Goal: Information Seeking & Learning: Understand process/instructions

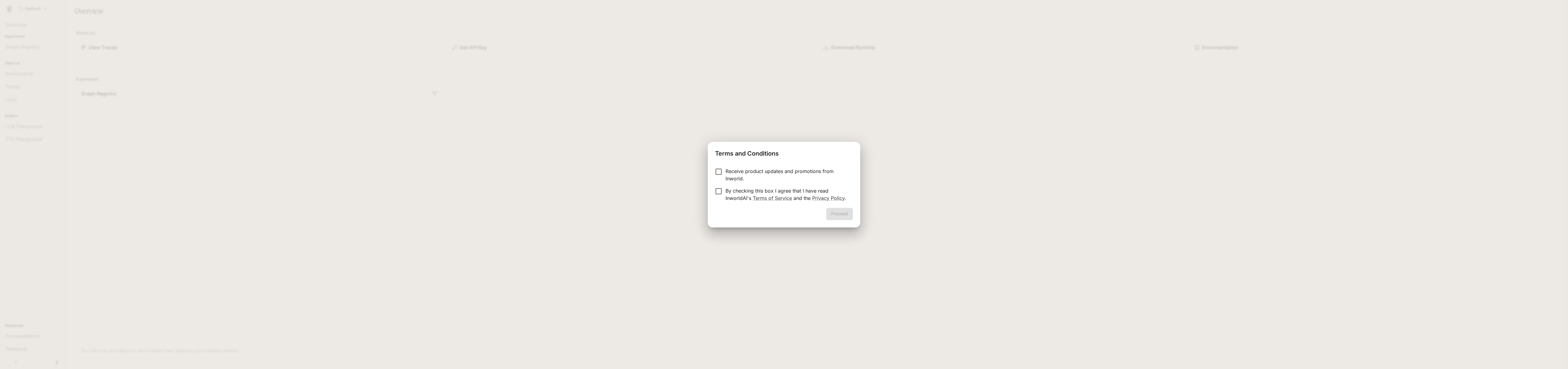
click at [783, 178] on p "Receive product updates and promotions from Inworld." at bounding box center [786, 175] width 122 height 15
click at [779, 191] on p "By checking this box I agree that I have read InworldAI's Terms of Service and …" at bounding box center [786, 195] width 122 height 15
click at [783, 173] on p "Receive product updates and promotions from Inworld." at bounding box center [786, 175] width 122 height 15
click at [835, 215] on button "Proceed" at bounding box center [839, 214] width 27 height 12
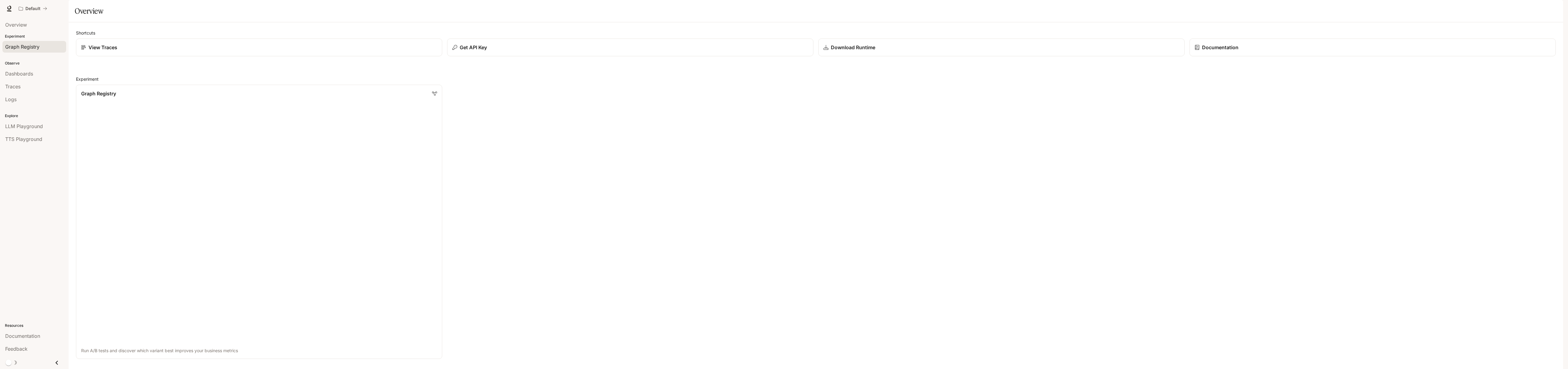
click at [32, 46] on span "Graph Registry" at bounding box center [23, 47] width 34 height 7
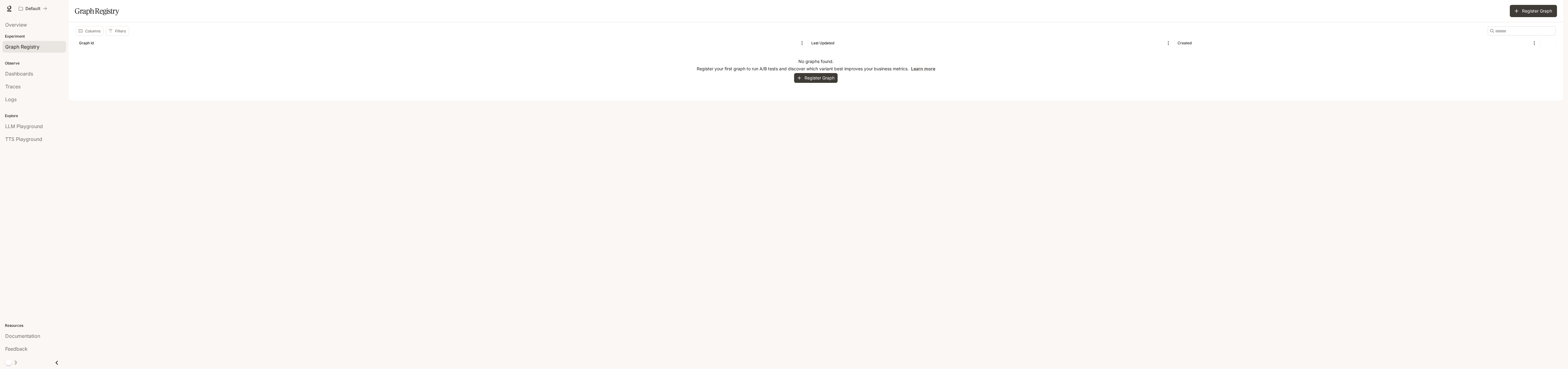
click at [16, 33] on p "Experiment" at bounding box center [34, 36] width 69 height 5
click at [18, 25] on span "Overview" at bounding box center [16, 25] width 22 height 7
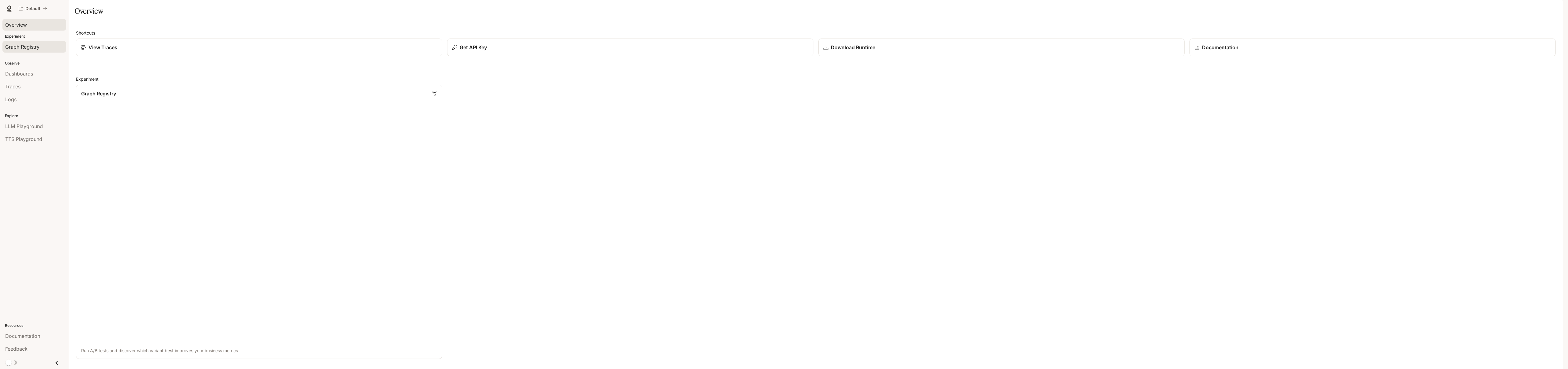
click at [41, 47] on div "Graph Registry" at bounding box center [35, 47] width 58 height 7
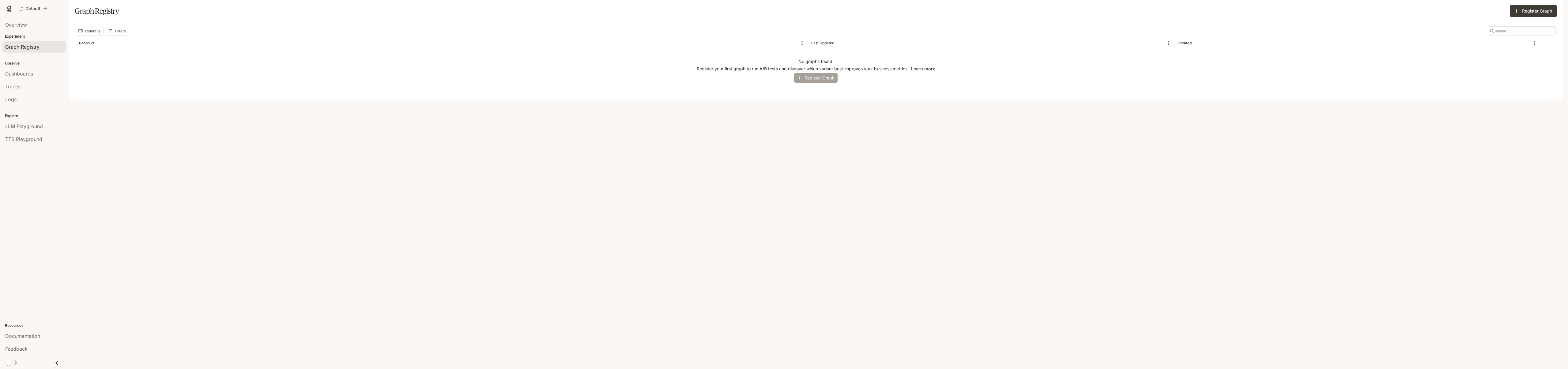
click at [811, 83] on button "Register Graph" at bounding box center [816, 78] width 43 height 10
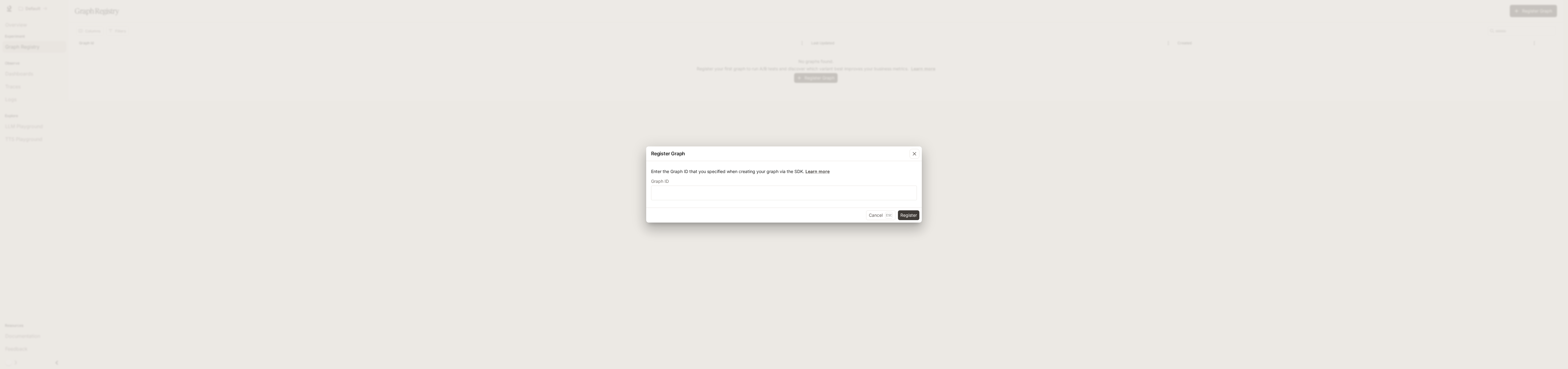
click at [744, 176] on form "Enter the Graph ID that you specified when creating your graph via the SDK. Lea…" at bounding box center [784, 184] width 266 height 32
drag, startPoint x: 752, startPoint y: 185, endPoint x: 1014, endPoint y: 171, distance: 262.4
click at [775, 187] on div "Graph ID ​" at bounding box center [784, 190] width 266 height 21
click at [912, 154] on icon "button" at bounding box center [914, 154] width 6 height 6
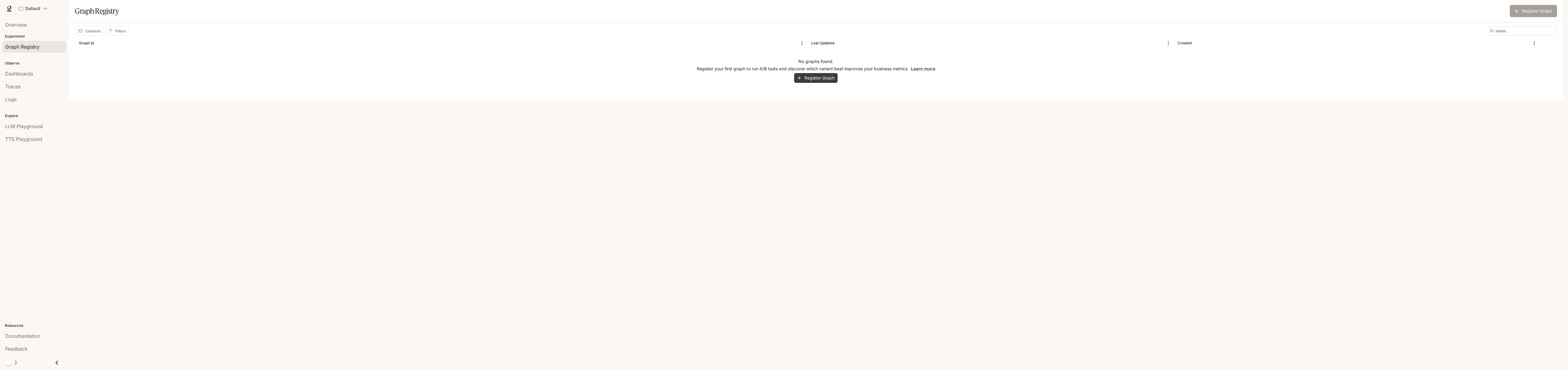
click at [1530, 17] on button "Register Graph" at bounding box center [1533, 11] width 47 height 12
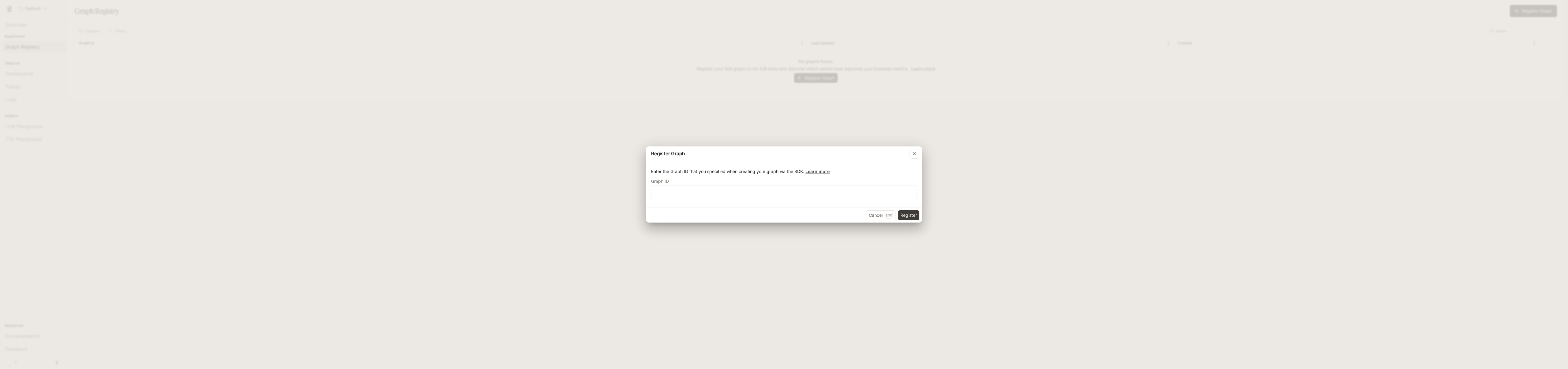
drag, startPoint x: 718, startPoint y: 202, endPoint x: 807, endPoint y: 182, distance: 91.2
click at [719, 202] on div "Enter the Graph ID that you specified when creating your graph via the SDK. Lea…" at bounding box center [784, 184] width 276 height 46
click at [811, 184] on label "Graph ID" at bounding box center [784, 182] width 266 height 6
click at [817, 186] on div "​" at bounding box center [784, 193] width 266 height 15
drag, startPoint x: 892, startPoint y: 162, endPoint x: 898, endPoint y: 162, distance: 6.0
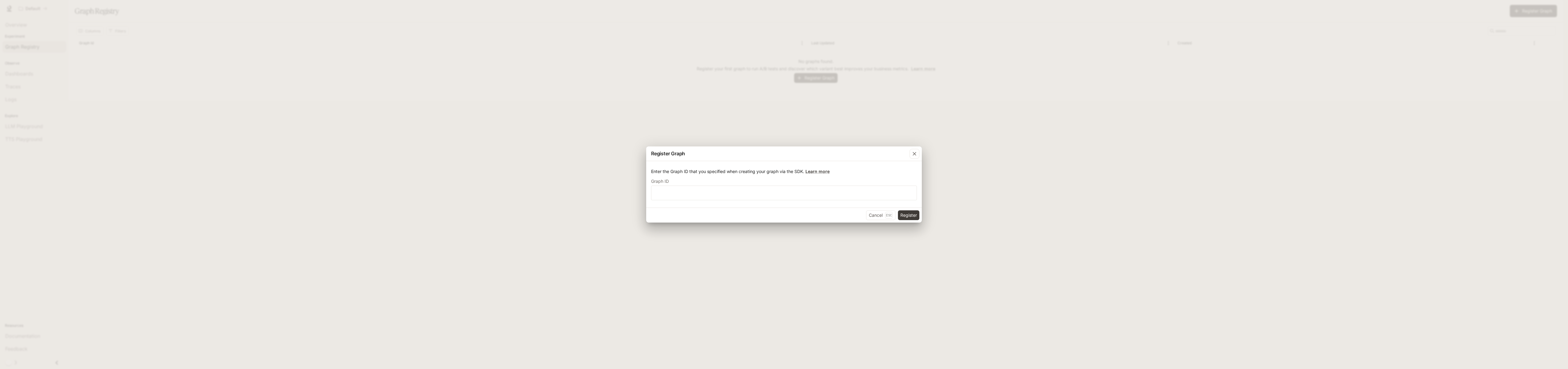
click at [894, 162] on div "Enter the Graph ID that you specified when creating your graph via the SDK. Lea…" at bounding box center [784, 184] width 276 height 46
drag, startPoint x: 908, startPoint y: 156, endPoint x: 915, endPoint y: 154, distance: 7.3
click at [911, 156] on div "Register Graph" at bounding box center [784, 154] width 276 height 15
click at [916, 153] on icon "button" at bounding box center [914, 154] width 6 height 6
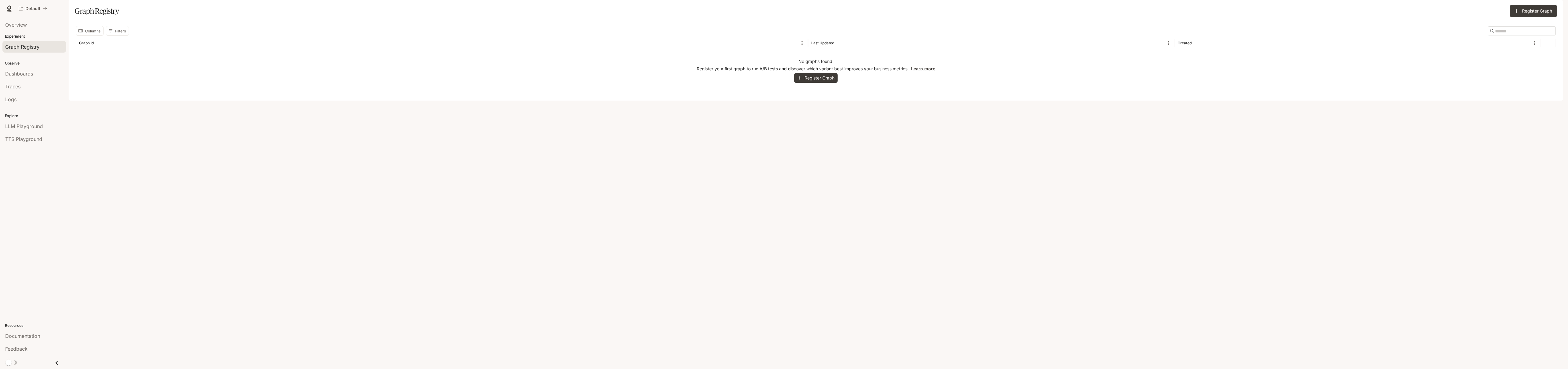
click at [30, 77] on span "Dashboards" at bounding box center [19, 74] width 28 height 7
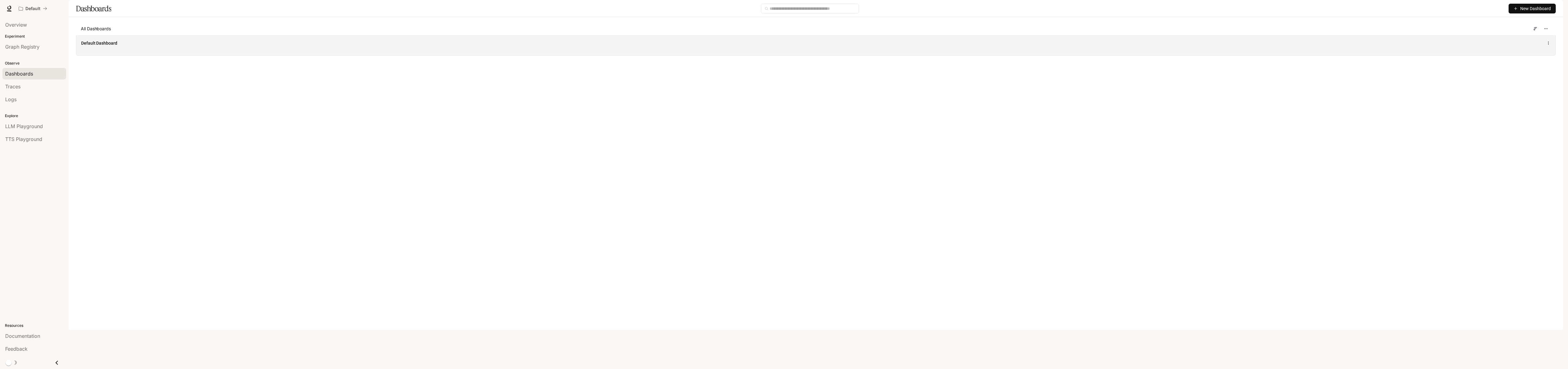
click at [121, 46] on div "Default Dashboard" at bounding box center [517, 43] width 873 height 6
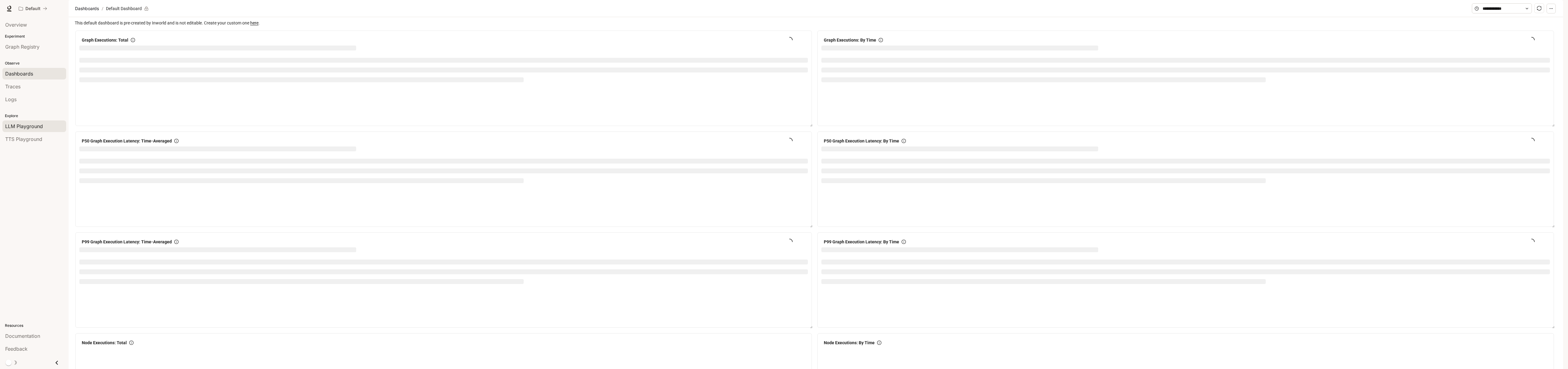
click at [21, 130] on link "LLM Playground" at bounding box center [34, 126] width 64 height 12
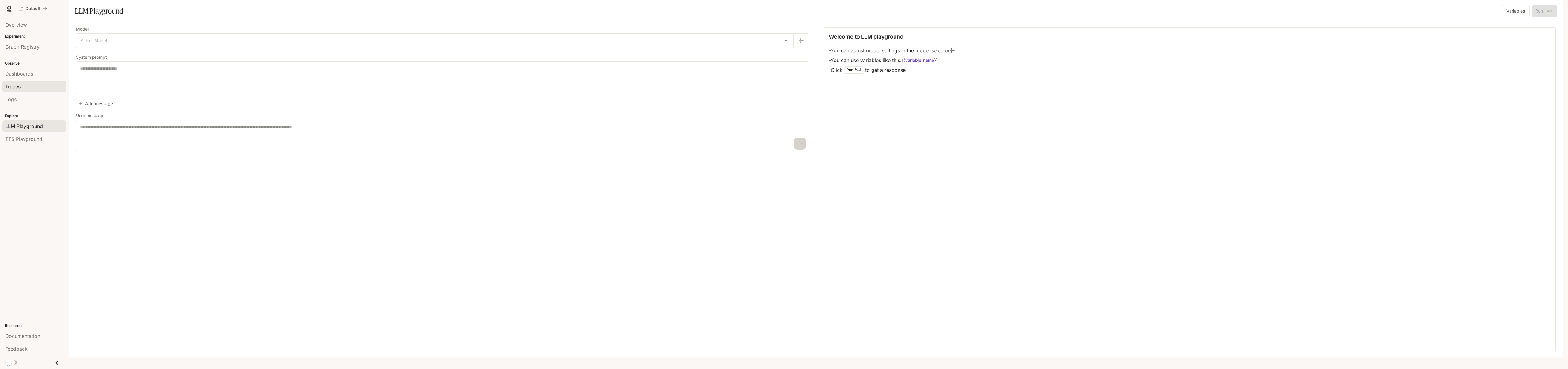
click at [25, 85] on div "Traces" at bounding box center [35, 86] width 58 height 7
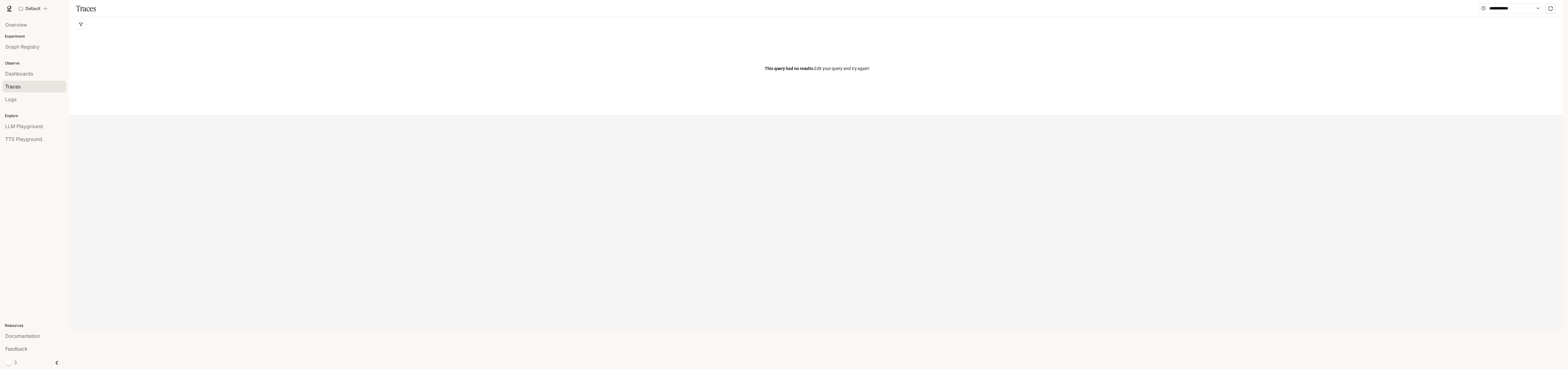
click at [28, 80] on li "Dashboards" at bounding box center [34, 74] width 69 height 13
click at [28, 75] on span "Dashboards" at bounding box center [19, 74] width 28 height 7
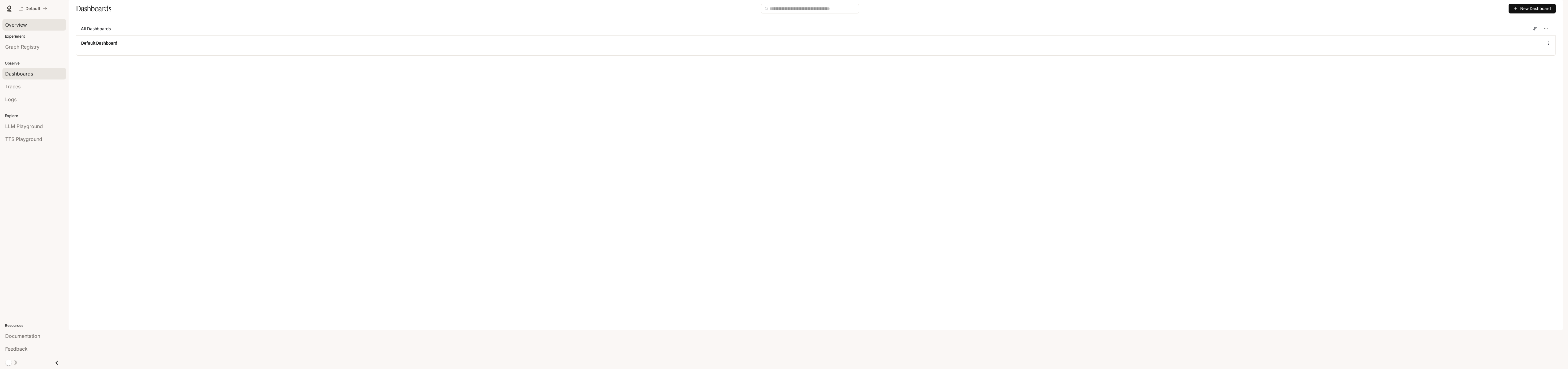
click at [25, 27] on span "Overview" at bounding box center [16, 25] width 22 height 7
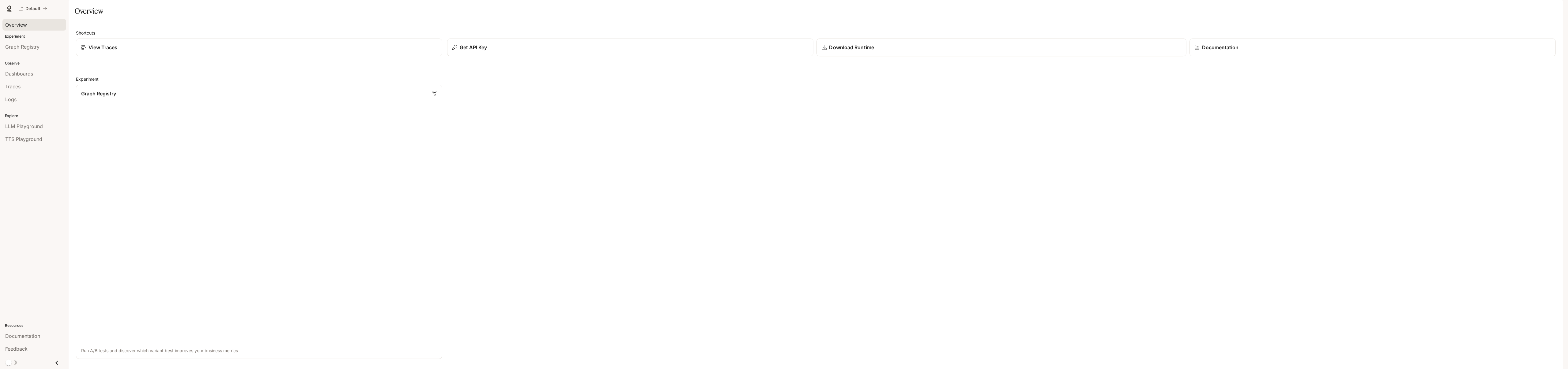
click at [978, 51] on div "Download Runtime" at bounding box center [1001, 47] width 360 height 7
click at [8, 60] on div "Observe Dashboards Traces Logs" at bounding box center [34, 81] width 69 height 53
click at [12, 57] on div "Observe Dashboards Traces Logs" at bounding box center [34, 81] width 69 height 53
click at [16, 55] on div "Observe Dashboards Traces Logs" at bounding box center [34, 81] width 69 height 53
click at [18, 52] on link "Graph Registry" at bounding box center [34, 46] width 64 height 12
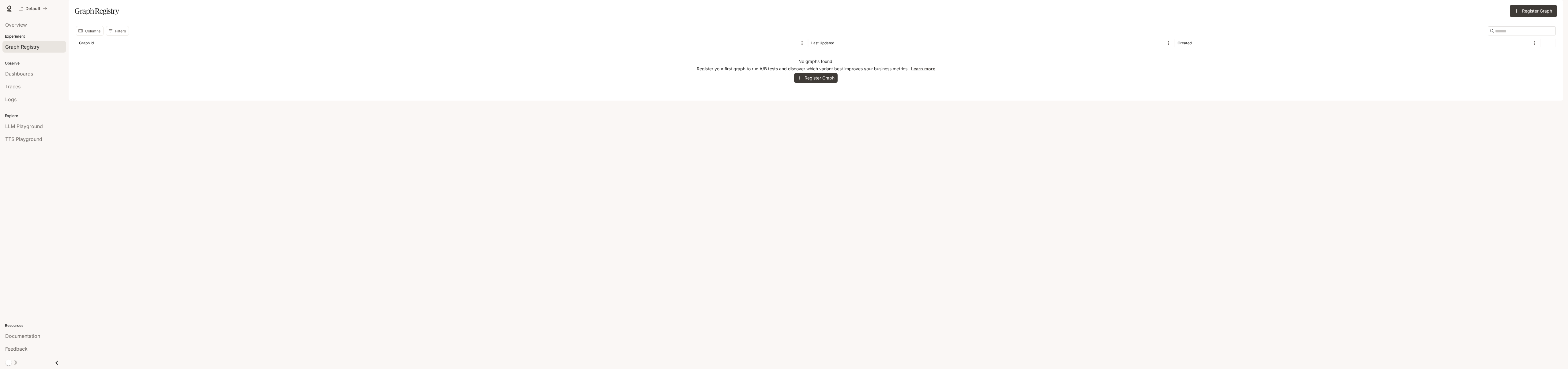
click at [25, 66] on div "Observe Dashboards Traces Logs" at bounding box center [34, 81] width 69 height 53
click at [23, 70] on span "Dashboards" at bounding box center [19, 74] width 28 height 7
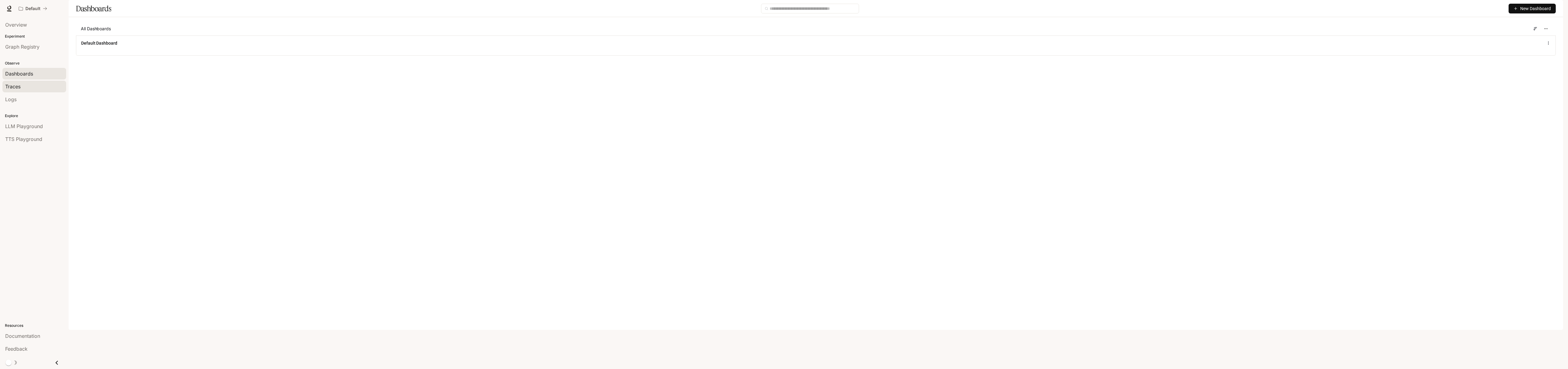
click at [21, 89] on div "Traces" at bounding box center [35, 86] width 58 height 7
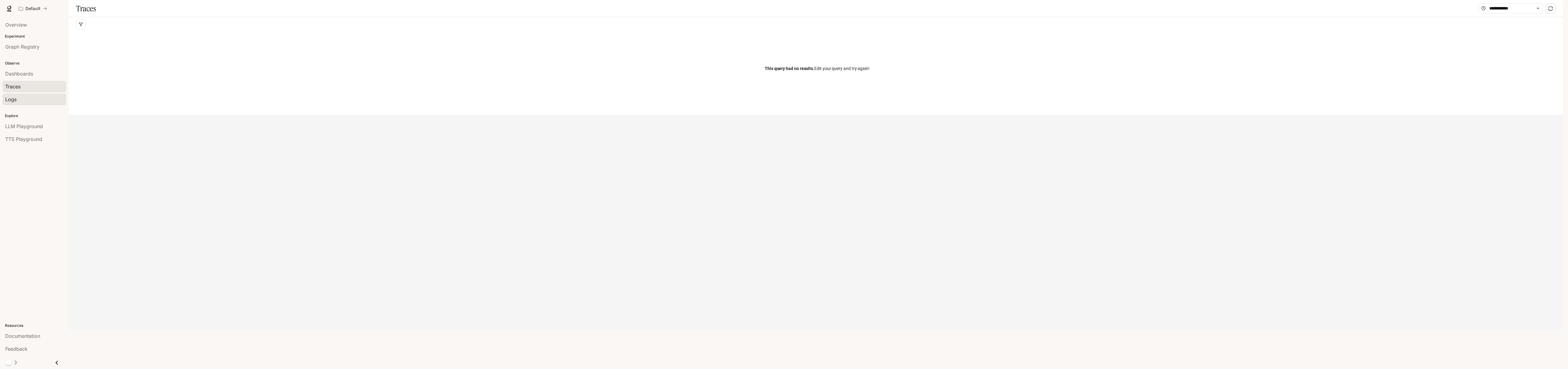
click at [20, 94] on link "Logs" at bounding box center [34, 99] width 64 height 12
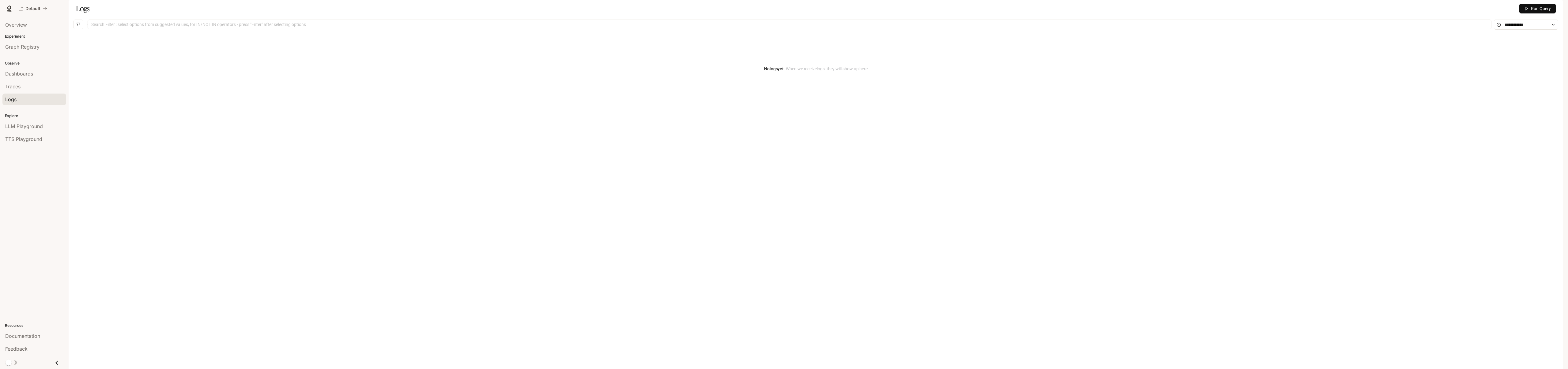
click at [236, 66] on div "No logs yet. When we receive logs , they will show up here" at bounding box center [816, 69] width 1485 height 74
click at [26, 120] on link "LLM Playground" at bounding box center [34, 126] width 64 height 12
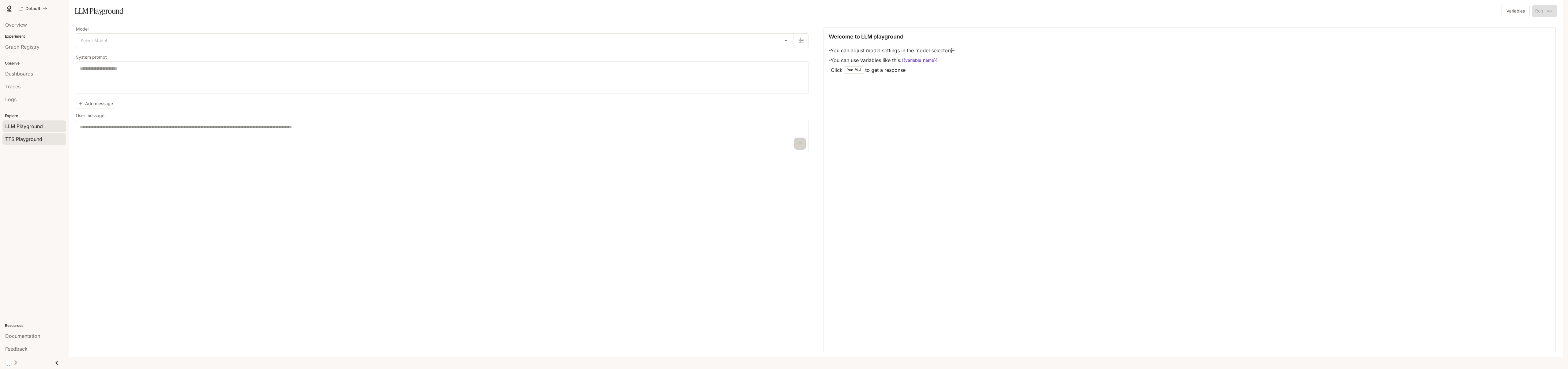
click at [41, 140] on span "TTS Playground" at bounding box center [24, 139] width 37 height 7
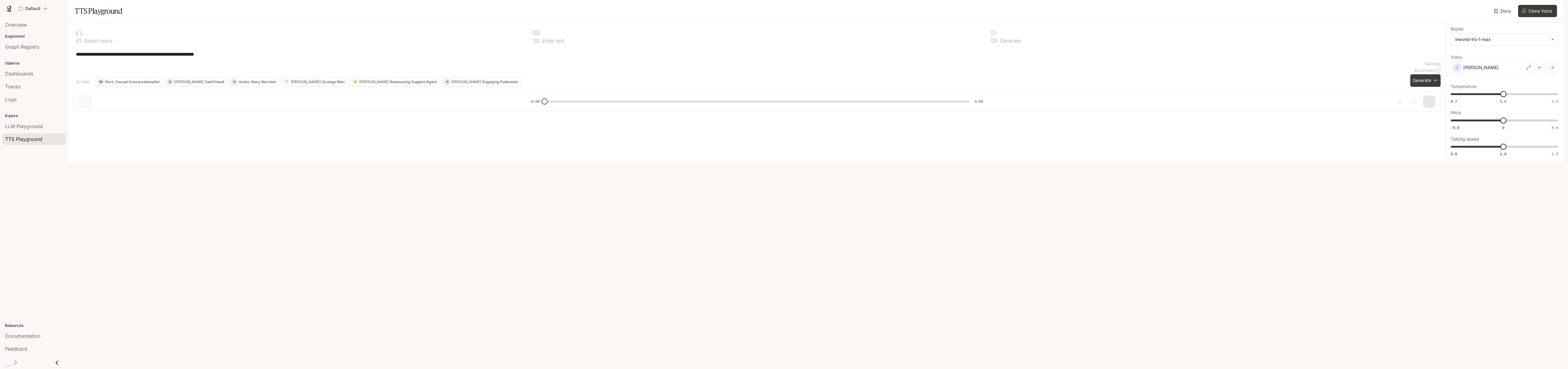
click at [16, 359] on span "main menu drawer" at bounding box center [12, 363] width 15 height 9
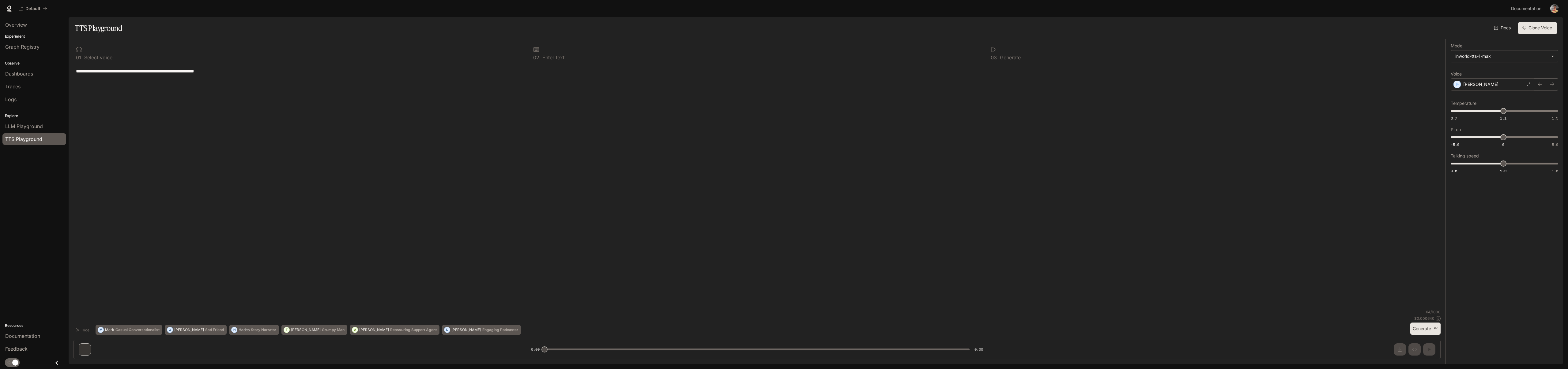
click at [86, 355] on div "**********" at bounding box center [757, 201] width 1377 height 325
drag, startPoint x: 129, startPoint y: 353, endPoint x: 105, endPoint y: 340, distance: 27.3
click at [127, 353] on div "**********" at bounding box center [757, 201] width 1377 height 325
click at [987, 41] on div "**********" at bounding box center [757, 201] width 1377 height 325
click at [992, 45] on div "0 3 . Generate" at bounding box center [1214, 53] width 452 height 18
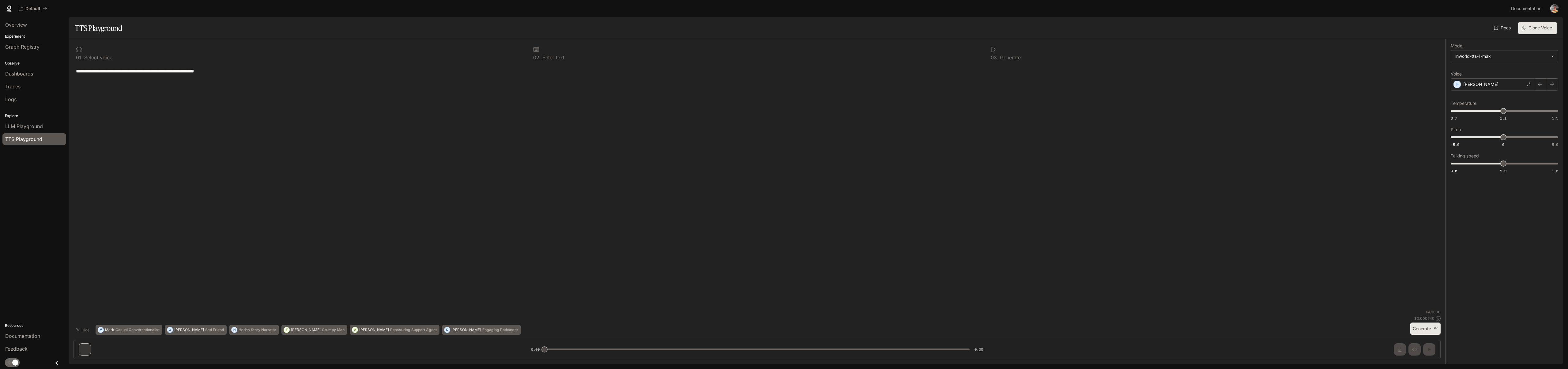
click at [993, 52] on icon at bounding box center [994, 49] width 6 height 6
click at [995, 52] on icon at bounding box center [994, 49] width 6 height 6
click at [987, 58] on div "0 1 . Select voice 0 2 . Enter text 0 3 . Generate" at bounding box center [757, 53] width 1367 height 18
click at [1414, 322] on div "64 / 1000 $ 0.000640 Generate ⌘⏎" at bounding box center [1426, 322] width 30 height 26
click at [1414, 328] on button "Generate ⌘⏎" at bounding box center [1426, 329] width 30 height 13
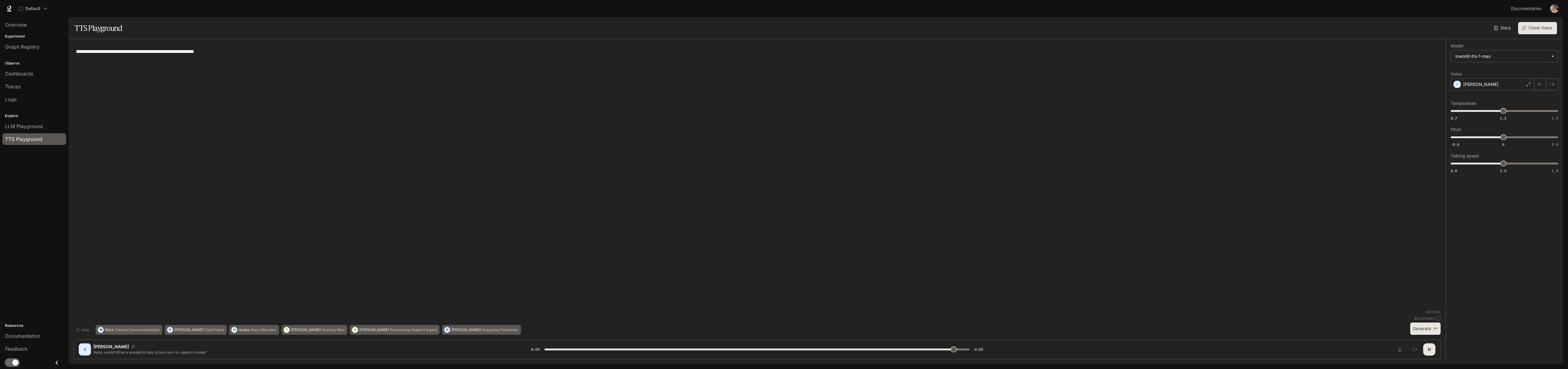
type input "*"
drag, startPoint x: 1500, startPoint y: 63, endPoint x: 1503, endPoint y: 60, distance: 4.2
click at [1500, 63] on div "**********" at bounding box center [1504, 109] width 108 height 130
click at [45, 129] on div "LLM Playground" at bounding box center [35, 126] width 58 height 7
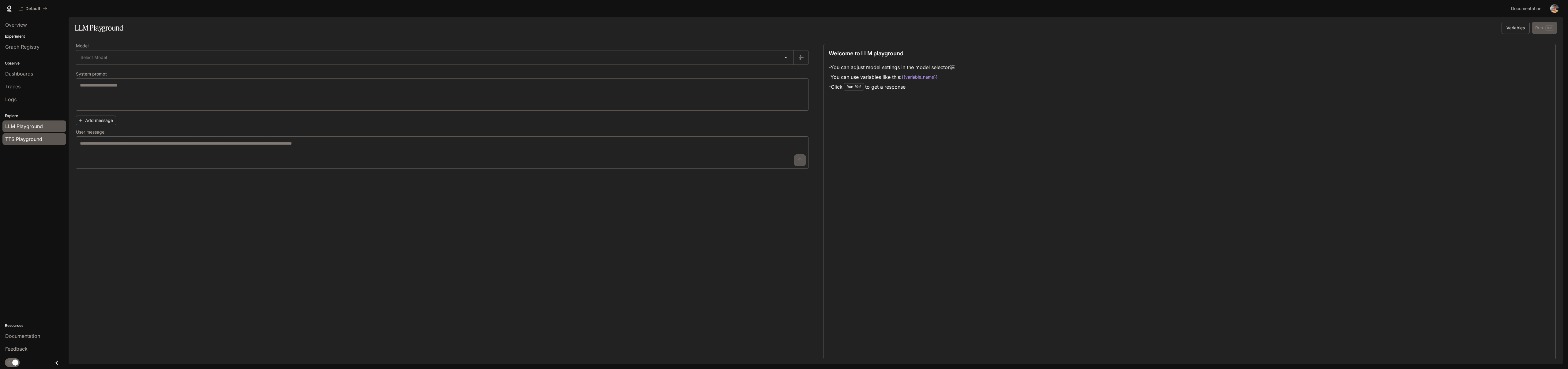
click at [46, 135] on link "TTS Playground" at bounding box center [34, 139] width 64 height 12
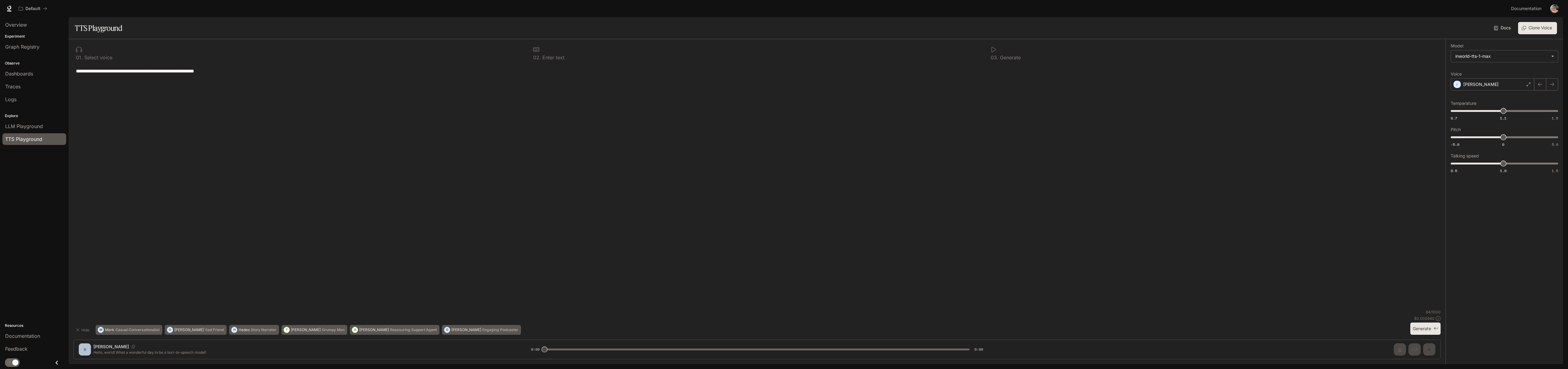
click at [31, 327] on p "Resources" at bounding box center [34, 325] width 69 height 5
click at [30, 333] on span "Documentation" at bounding box center [23, 336] width 35 height 7
click at [388, 112] on div "**********" at bounding box center [757, 187] width 1367 height 246
